Goal: Information Seeking & Learning: Learn about a topic

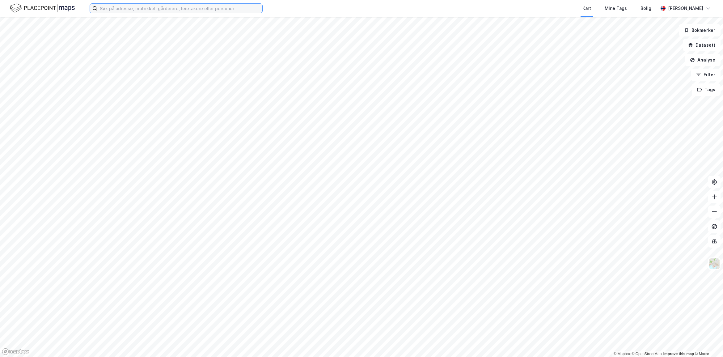
click at [150, 8] on input at bounding box center [179, 8] width 165 height 9
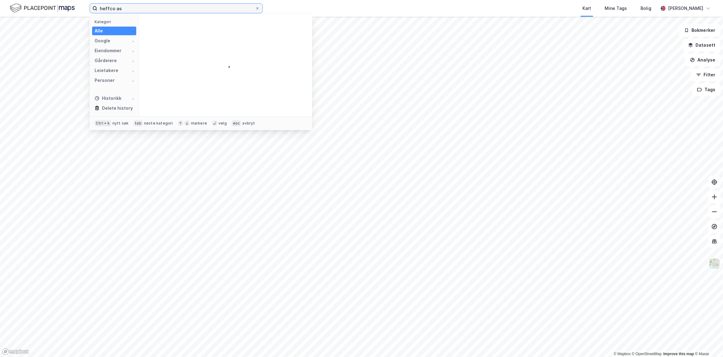
type input "heffco as"
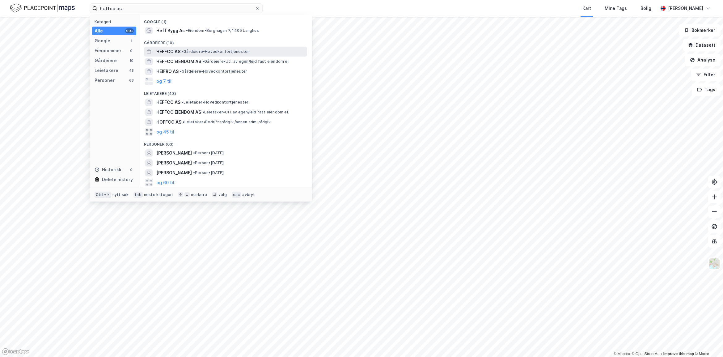
click at [158, 51] on span "HEFFCO AS" at bounding box center [168, 51] width 24 height 7
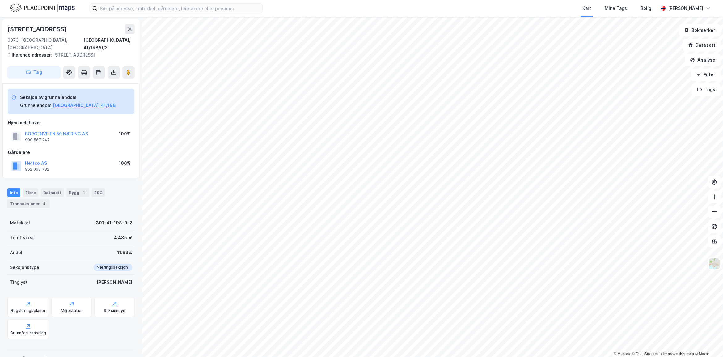
click at [75, 149] on div "Gårdeiere" at bounding box center [71, 152] width 127 height 7
click at [31, 149] on div "Gårdeiere" at bounding box center [71, 152] width 127 height 7
click at [33, 188] on div "Eiere" at bounding box center [30, 192] width 15 height 9
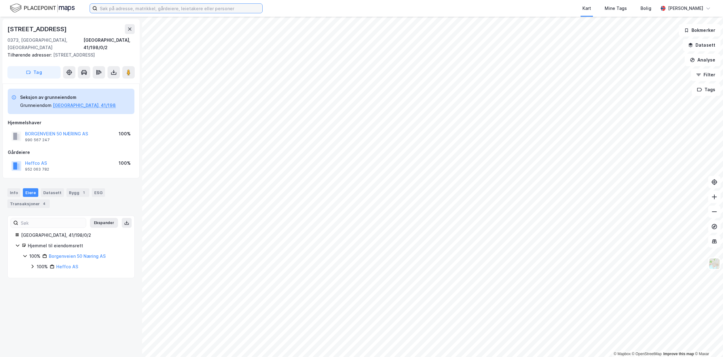
click at [146, 6] on input at bounding box center [179, 8] width 165 height 9
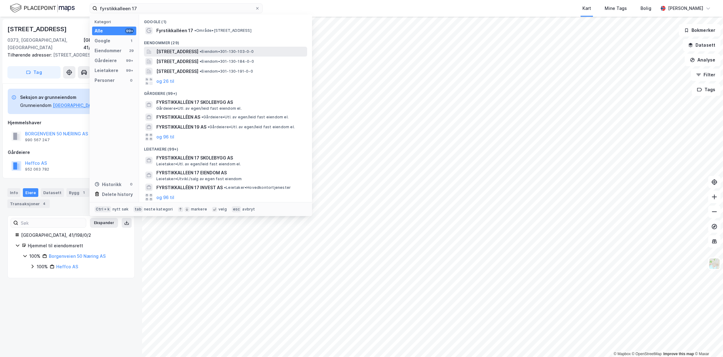
click at [239, 50] on span "• Eiendom • 301-130-103-0-0" at bounding box center [226, 51] width 54 height 5
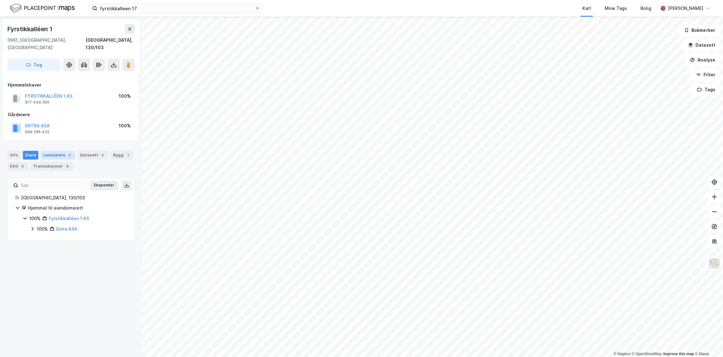
click at [59, 151] on div "Leietakere 3" at bounding box center [58, 155] width 34 height 9
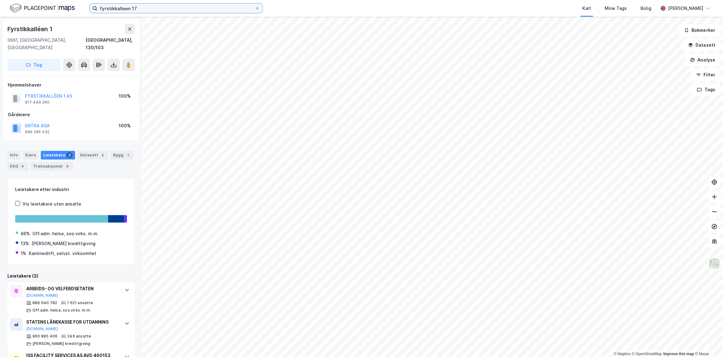
click at [150, 9] on input "fyrstikkalleen 17" at bounding box center [175, 8] width 157 height 9
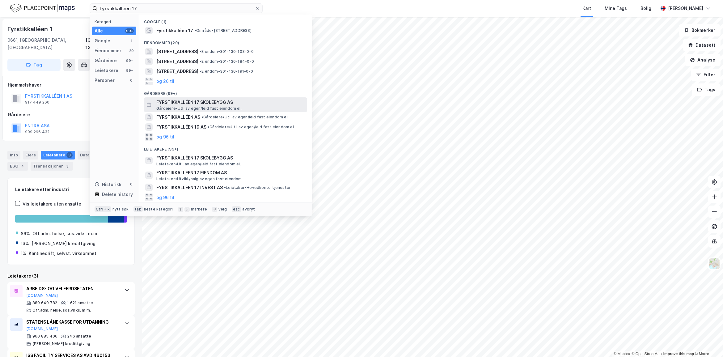
click at [203, 99] on span "FYRSTIKKALLÉEN 17 SKOLEBYGG AS" at bounding box center [230, 102] width 148 height 7
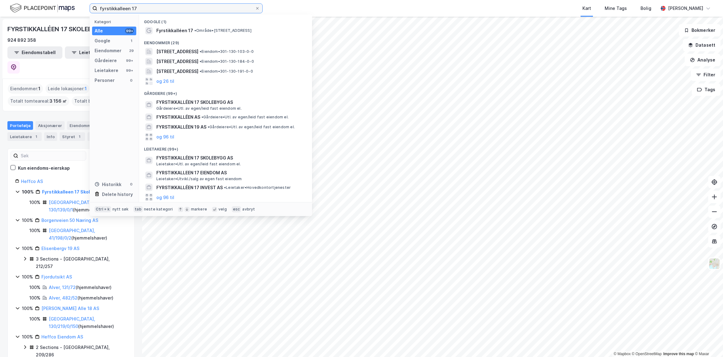
drag, startPoint x: 152, startPoint y: 5, endPoint x: 49, endPoint y: 1, distance: 102.9
click at [49, 1] on div "fyrstikkalleen 17 Kategori Alle 99+ Google 1 Eiendommer 29 Gårdeiere 99+ Leieta…" at bounding box center [361, 8] width 723 height 17
paste input "[STREET_ADDRESS]"
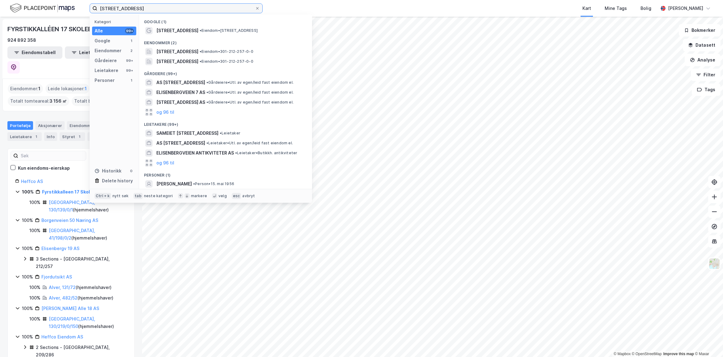
click at [155, 10] on input "[STREET_ADDRESS]" at bounding box center [175, 8] width 157 height 9
click at [198, 52] on span "[STREET_ADDRESS]" at bounding box center [177, 51] width 42 height 7
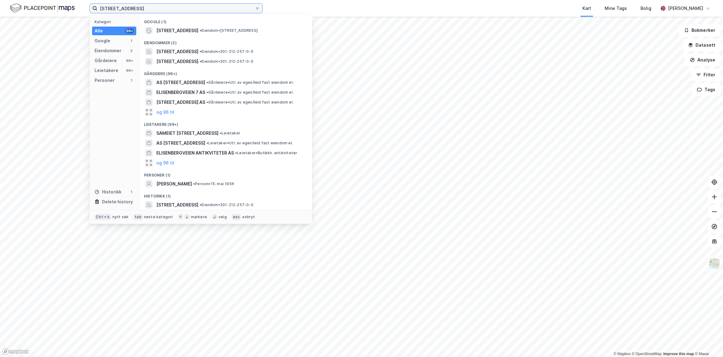
drag, startPoint x: 166, startPoint y: 8, endPoint x: 19, endPoint y: -9, distance: 148.0
click at [19, 0] on html "[STREET_ADDRESS] Kategori Alle 99+ Google 1 Eiendommer 2 Gårdeiere 99+ Leietake…" at bounding box center [361, 178] width 723 height 357
paste input "Fystikkalleen 17"
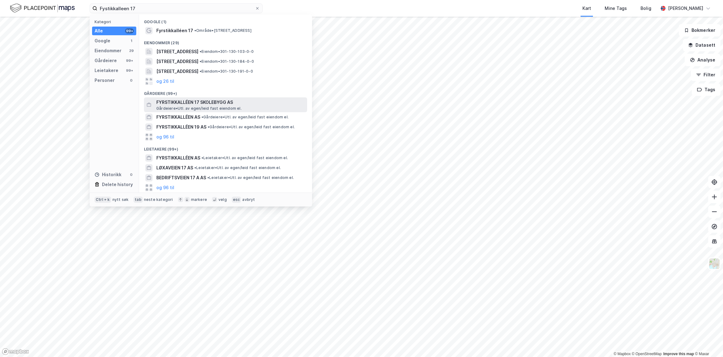
click at [205, 100] on span "FYRSTIKKALLÉEN 17 SKOLEBYGG AS" at bounding box center [230, 102] width 148 height 7
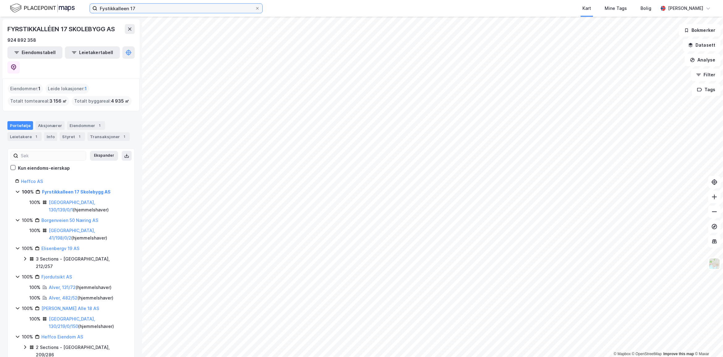
drag, startPoint x: 139, startPoint y: 12, endPoint x: 90, endPoint y: -4, distance: 51.9
click at [90, 0] on html "Fystikkalleen 17 Kart Mine Tags Bolig [PERSON_NAME] © Mapbox © OpenStreetMap Im…" at bounding box center [361, 178] width 723 height 357
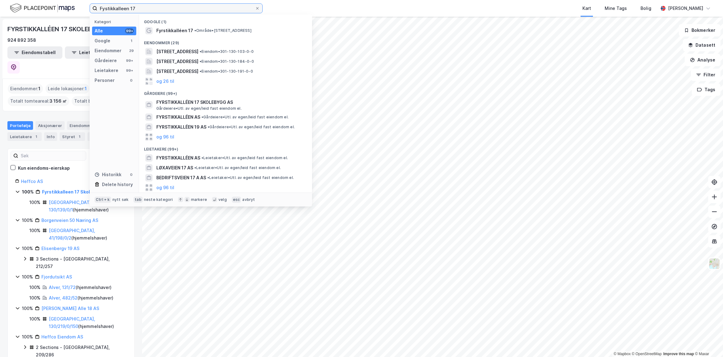
paste input "[STREET_ADDRESS]"
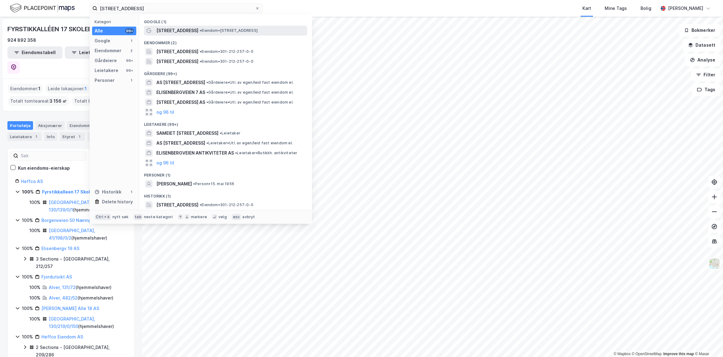
click at [173, 27] on span "[STREET_ADDRESS]" at bounding box center [177, 30] width 42 height 7
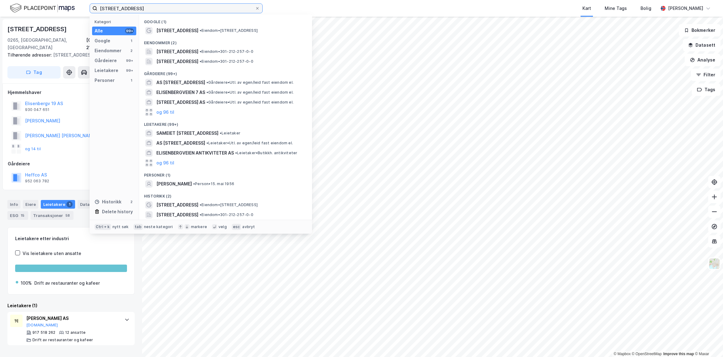
click at [171, 10] on input "[STREET_ADDRESS]" at bounding box center [175, 8] width 157 height 9
click at [198, 53] on span "[STREET_ADDRESS]" at bounding box center [177, 51] width 42 height 7
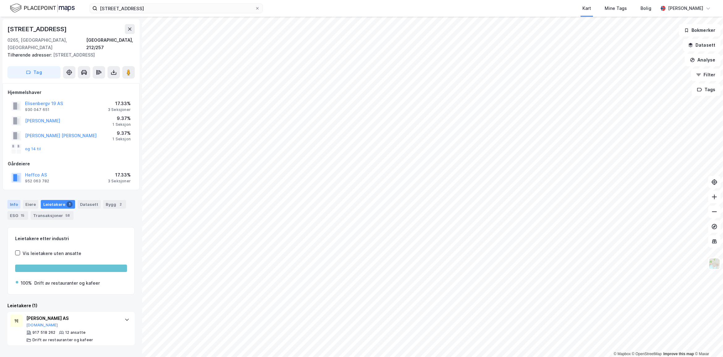
click at [16, 200] on div "Info" at bounding box center [13, 204] width 13 height 9
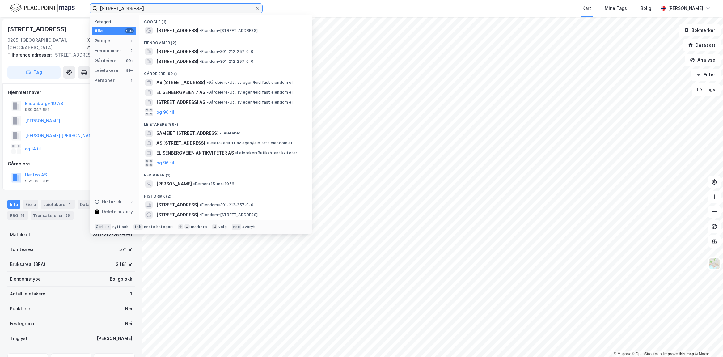
drag, startPoint x: 155, startPoint y: 5, endPoint x: 90, endPoint y: -1, distance: 65.7
click at [90, 0] on html "[STREET_ADDRESS] Kategori Alle 99+ Google 1 Eiendommer 2 Gårdeiere 99+ Leietake…" at bounding box center [361, 178] width 723 height 357
paste input "[STREET_ADDRESS]"
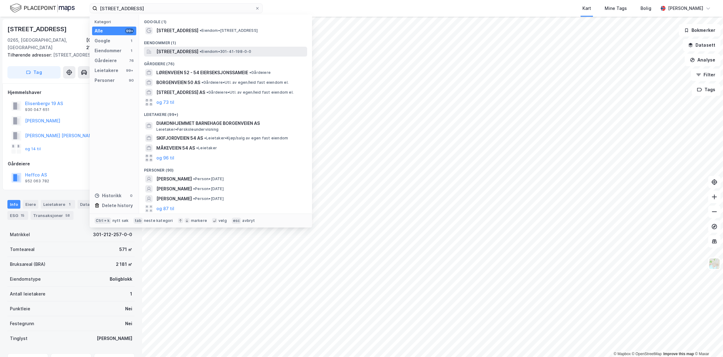
click at [185, 53] on span "[STREET_ADDRESS]" at bounding box center [177, 51] width 42 height 7
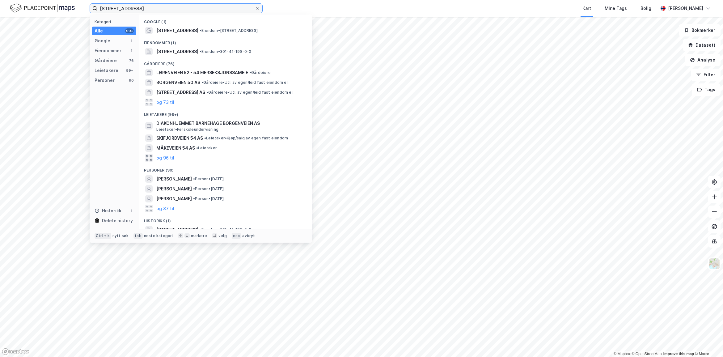
drag, startPoint x: 135, startPoint y: 9, endPoint x: 62, endPoint y: 2, distance: 72.6
click at [62, 2] on div "[STREET_ADDRESS] Kategori Alle 99+ Google 1 Eiendommer 1 Gårdeiere 76 Leietaker…" at bounding box center [361, 8] width 723 height 17
paste input "[PERSON_NAME][STREET_ADDRESS]"
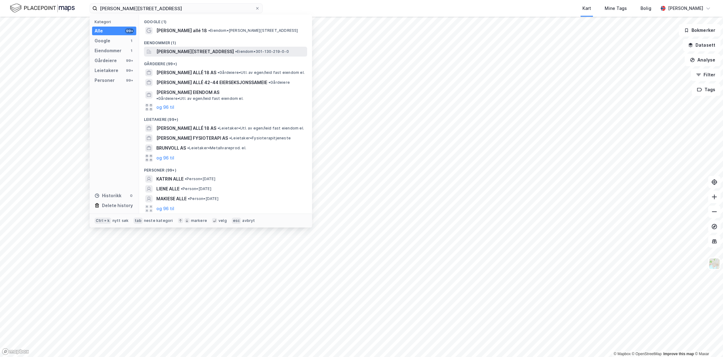
click at [169, 50] on span "[PERSON_NAME][STREET_ADDRESS]" at bounding box center [195, 51] width 78 height 7
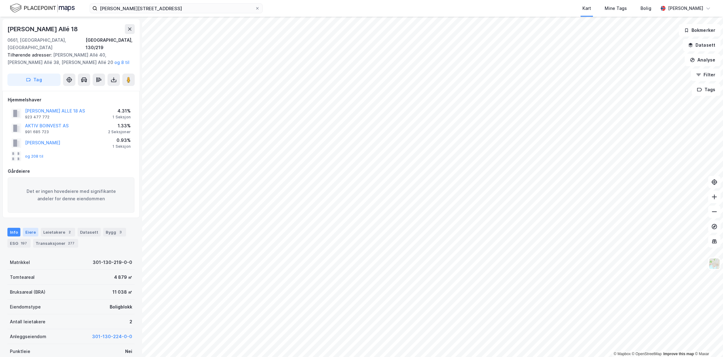
click at [28, 228] on div "Eiere" at bounding box center [30, 232] width 15 height 9
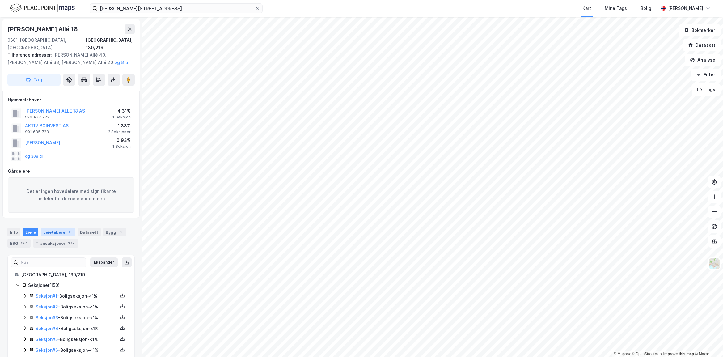
click at [48, 228] on div "Leietakere 2" at bounding box center [58, 232] width 34 height 9
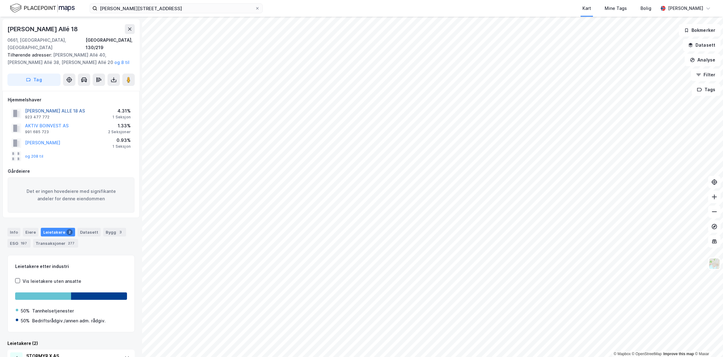
click at [0, 0] on button "[PERSON_NAME] ALLE 18 AS" at bounding box center [0, 0] width 0 height 0
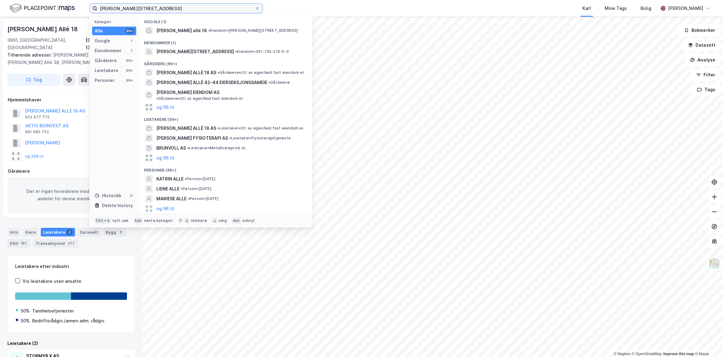
drag, startPoint x: 138, startPoint y: 9, endPoint x: 32, endPoint y: 7, distance: 106.6
click at [32, 7] on div "[PERSON_NAME] Alle 18 Kategori Alle 99+ Google 1 Eiendommer 1 Gårdeiere 99+ Lei…" at bounding box center [361, 8] width 723 height 17
paste input "[STREET_ADDRESS]"
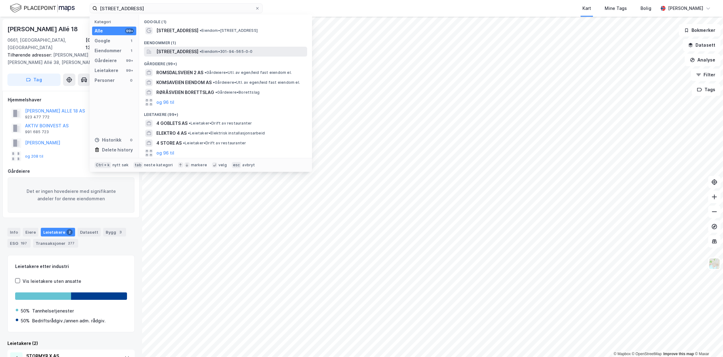
click at [194, 49] on span "[STREET_ADDRESS]" at bounding box center [177, 51] width 42 height 7
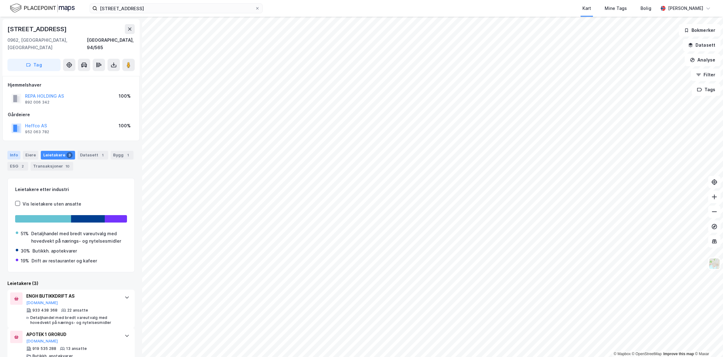
click at [16, 151] on div "Info" at bounding box center [13, 155] width 13 height 9
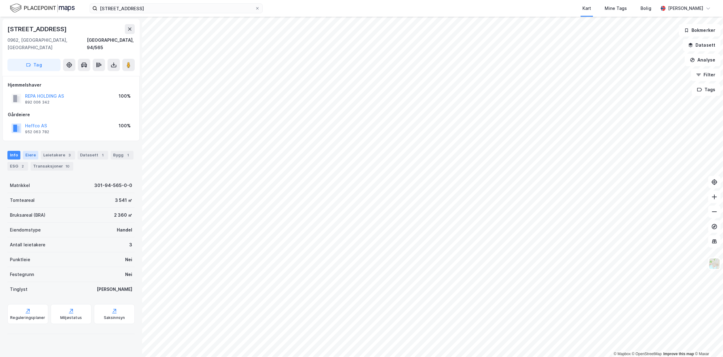
click at [26, 151] on div "Eiere" at bounding box center [30, 155] width 15 height 9
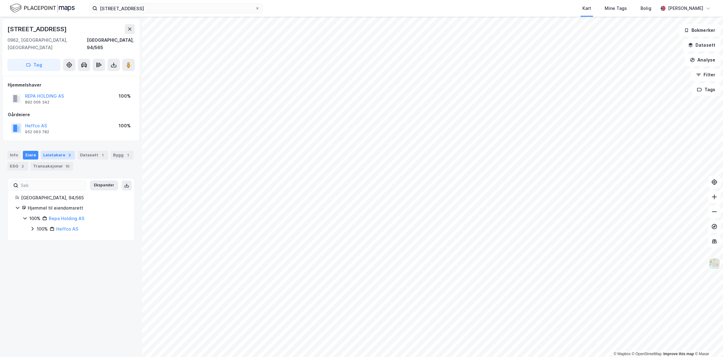
click at [45, 151] on div "Leietakere 3" at bounding box center [58, 155] width 34 height 9
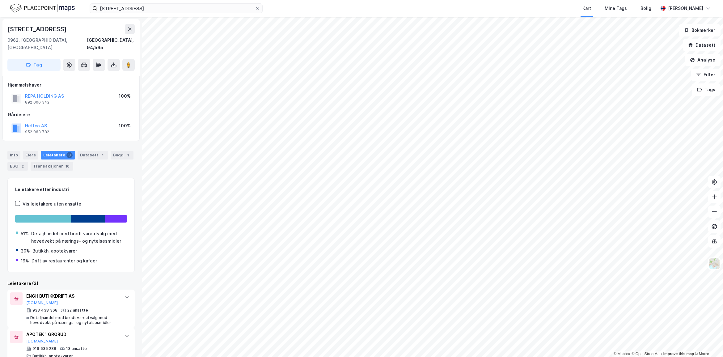
scroll to position [38, 0]
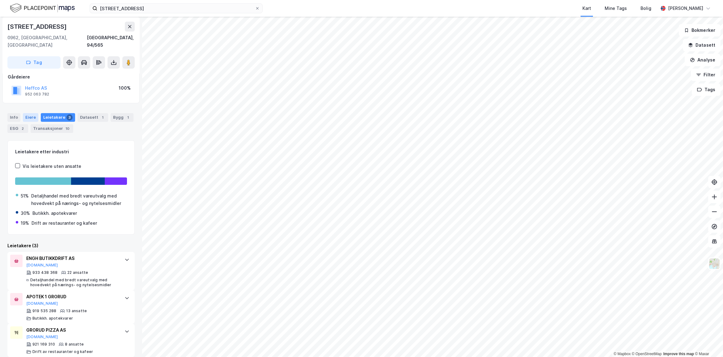
click at [29, 113] on div "Eiere" at bounding box center [30, 117] width 15 height 9
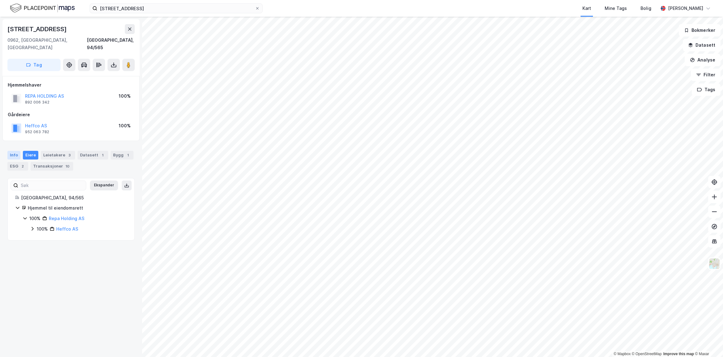
click at [9, 151] on div "Info" at bounding box center [13, 155] width 13 height 9
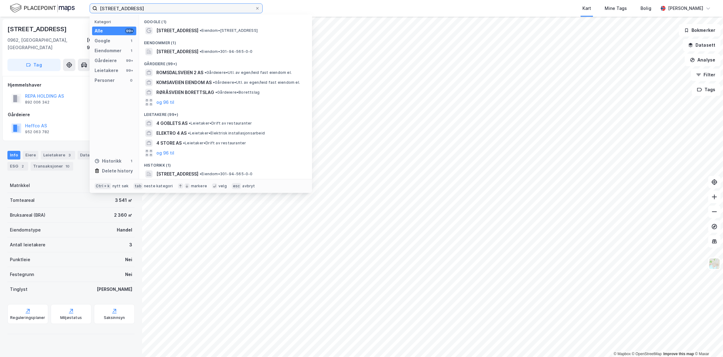
drag, startPoint x: 144, startPoint y: 9, endPoint x: 1, endPoint y: -8, distance: 144.3
click at [1, 0] on html "Romsåsveien 4 Kategori Alle 99+ Google 1 Eiendommer 1 Gårdeiere 99+ Leietakere …" at bounding box center [361, 178] width 723 height 357
paste input "Bygdøy Alle 55"
type input "Bygdøy Alle 55"
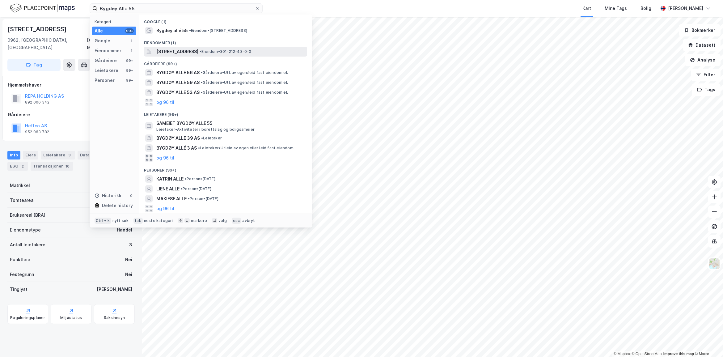
click at [176, 50] on span "[STREET_ADDRESS]" at bounding box center [177, 51] width 42 height 7
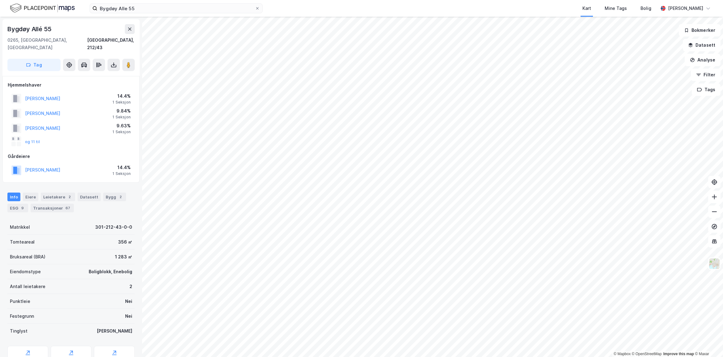
scroll to position [38, 0]
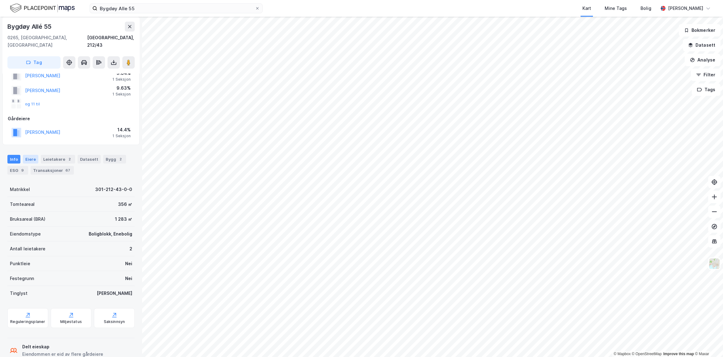
click at [28, 155] on div "Eiere" at bounding box center [30, 159] width 15 height 9
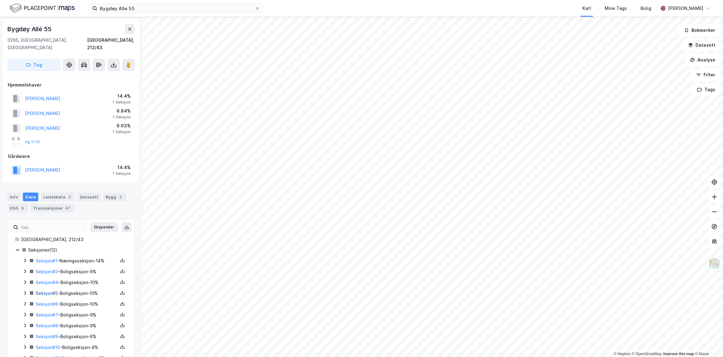
scroll to position [38, 0]
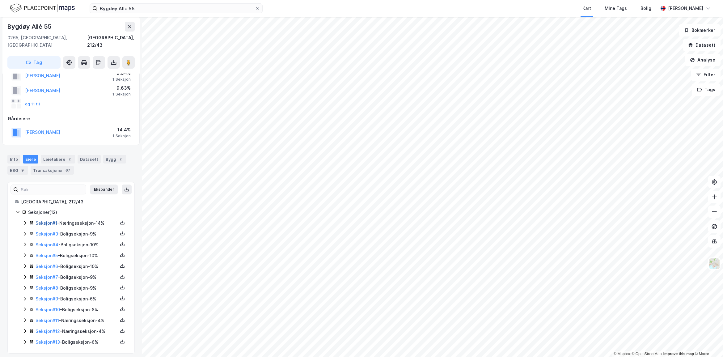
click at [44, 220] on link "Seksjon # 1" at bounding box center [47, 222] width 22 height 5
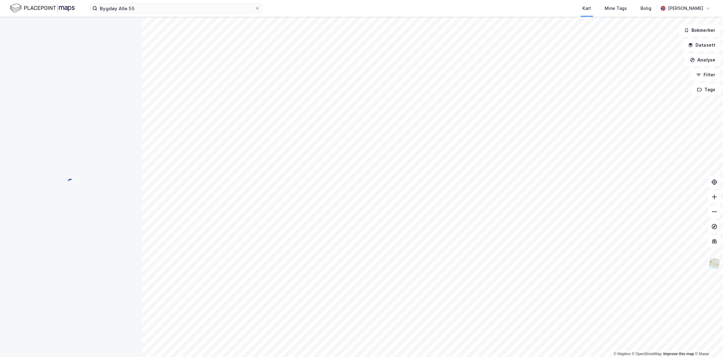
scroll to position [38, 0]
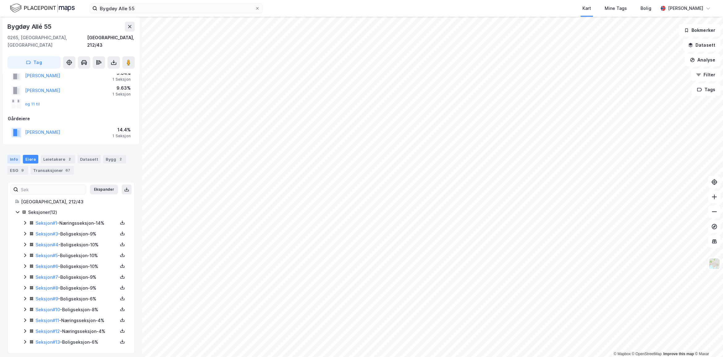
click at [16, 155] on div "Info" at bounding box center [13, 159] width 13 height 9
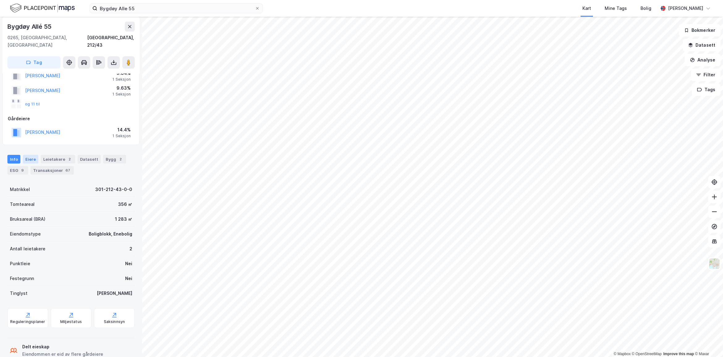
click at [29, 155] on div "Eiere" at bounding box center [30, 159] width 15 height 9
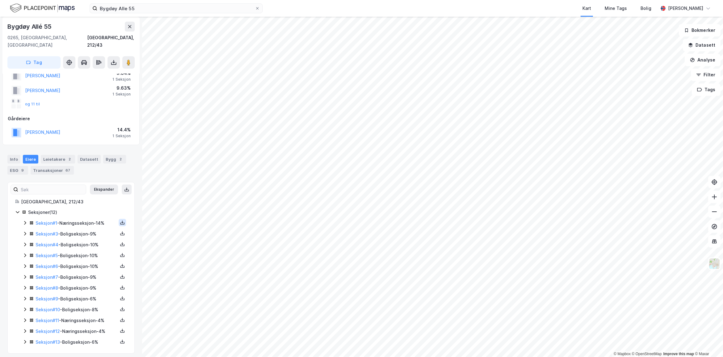
click at [121, 222] on icon at bounding box center [122, 222] width 2 height 1
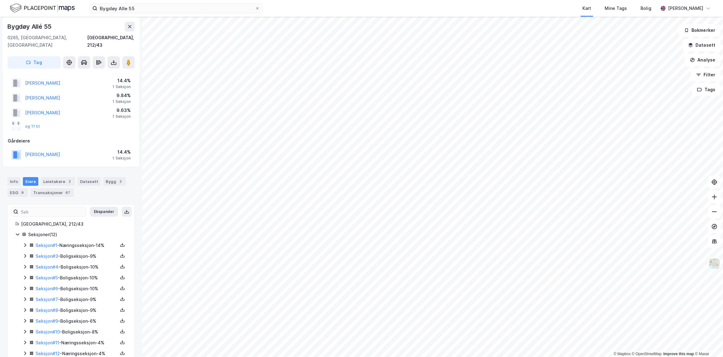
scroll to position [38, 0]
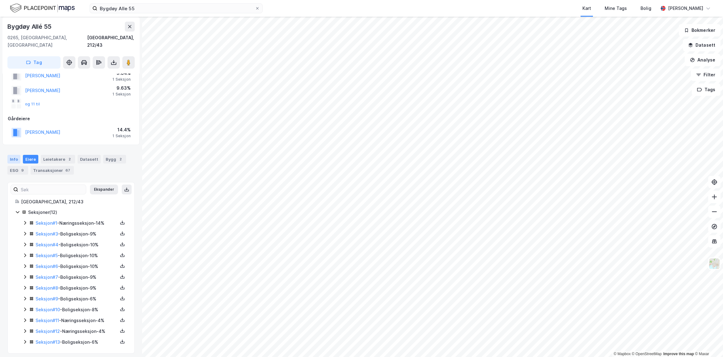
click at [15, 155] on div "Info" at bounding box center [13, 159] width 13 height 9
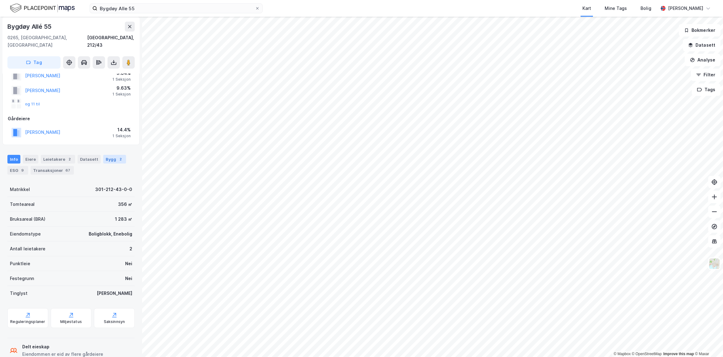
click at [110, 155] on div "Bygg 2" at bounding box center [114, 159] width 23 height 9
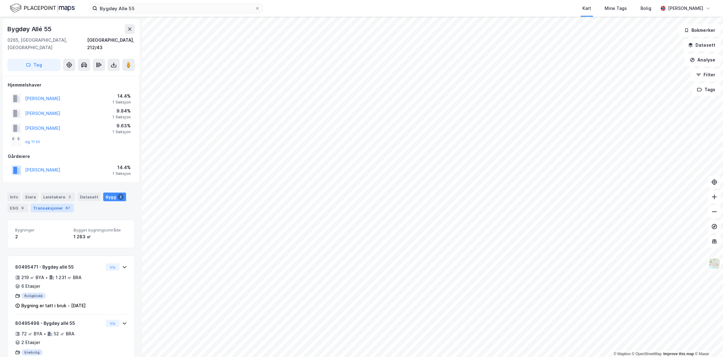
click at [34, 203] on div "Transaksjoner 67" at bounding box center [52, 207] width 43 height 9
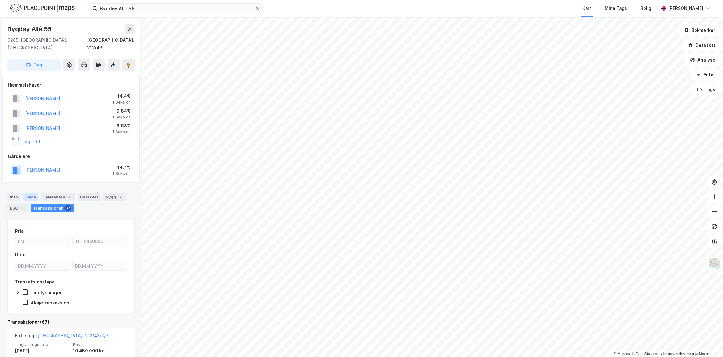
click at [28, 192] on div "Eiere" at bounding box center [30, 196] width 15 height 9
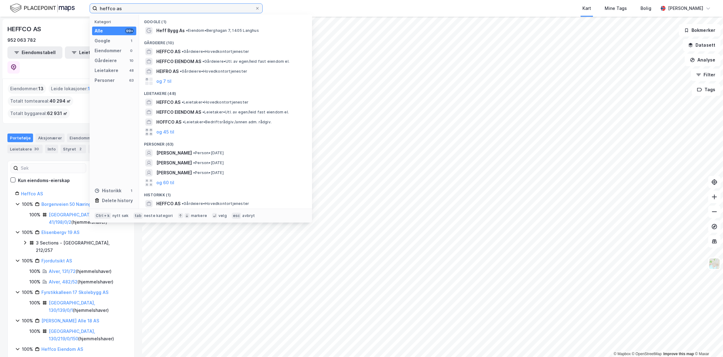
drag, startPoint x: 143, startPoint y: 8, endPoint x: 38, endPoint y: 5, distance: 105.0
click at [38, 5] on div "heffco as Kategori Alle 99+ Google 1 Eiendommer 0 Gårdeiere 10 Leietakere 48 Pe…" at bounding box center [361, 8] width 723 height 17
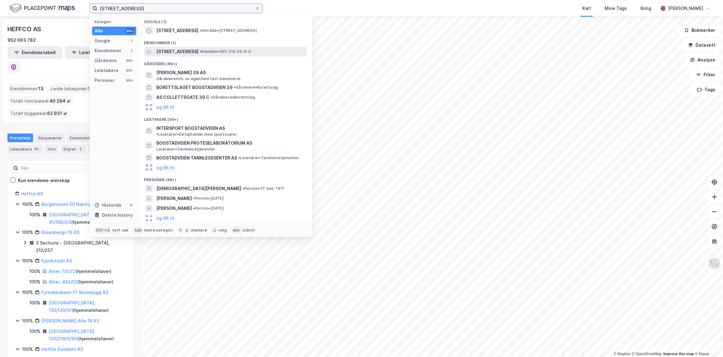
type input "bogstadveien 39 c"
click at [192, 55] on span "Bogstadveien 39C, 0366, OSLO, OSLO" at bounding box center [177, 51] width 42 height 7
